Goal: Task Accomplishment & Management: Manage account settings

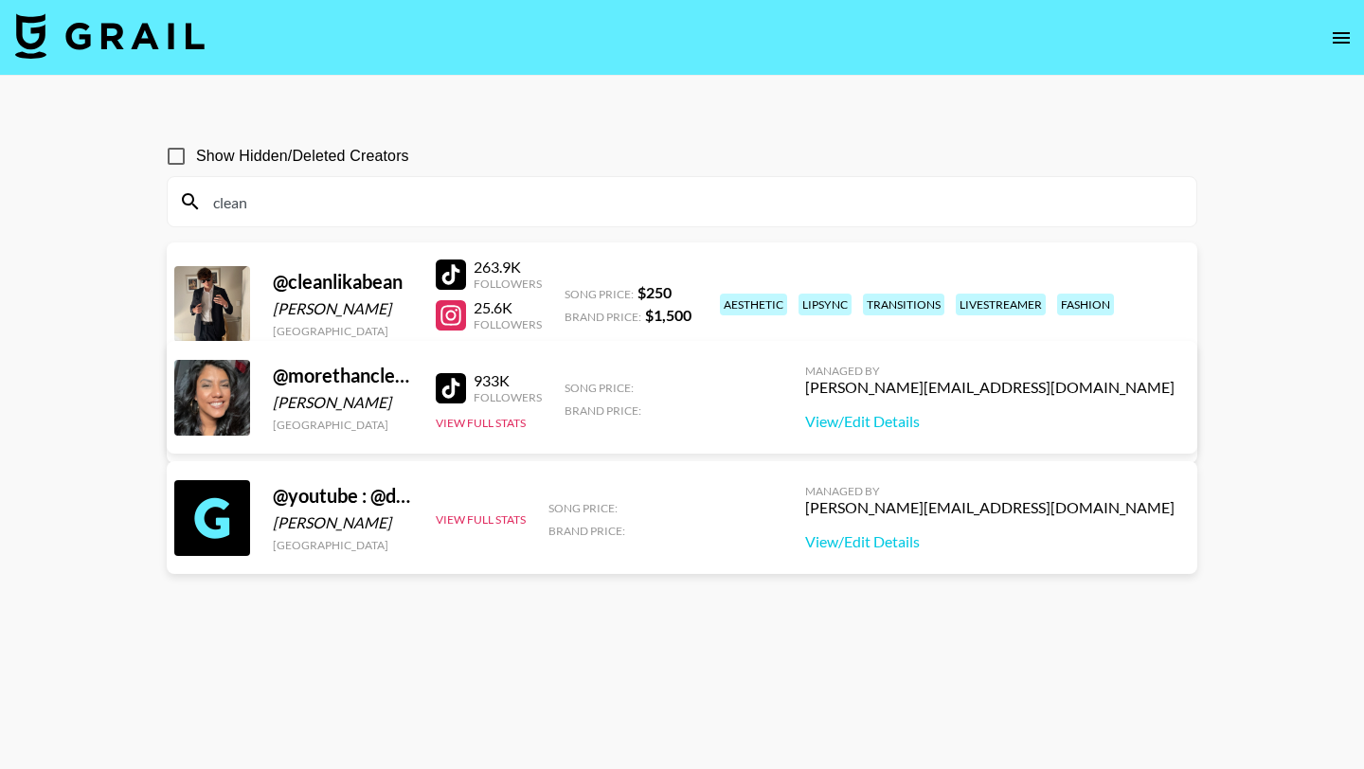
click at [270, 206] on input "clean" at bounding box center [693, 202] width 983 height 30
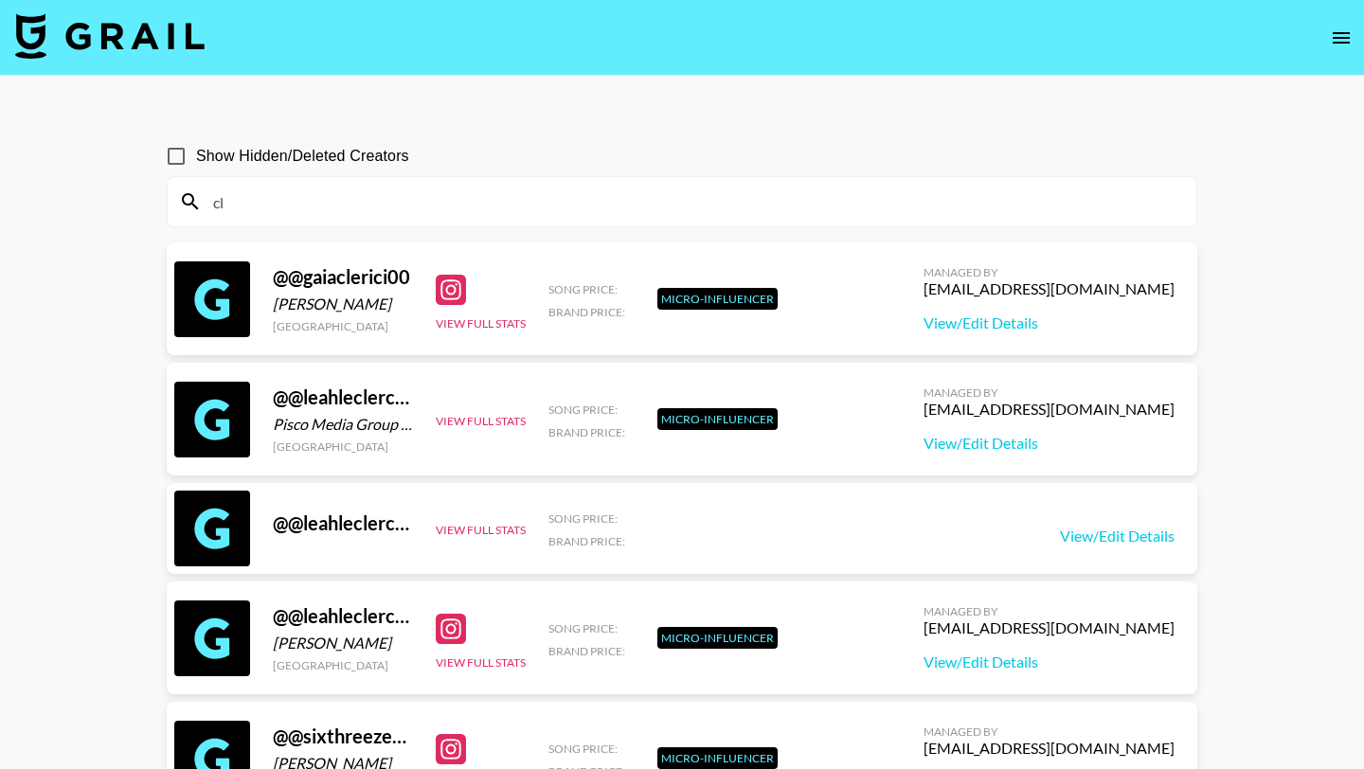
type input "c"
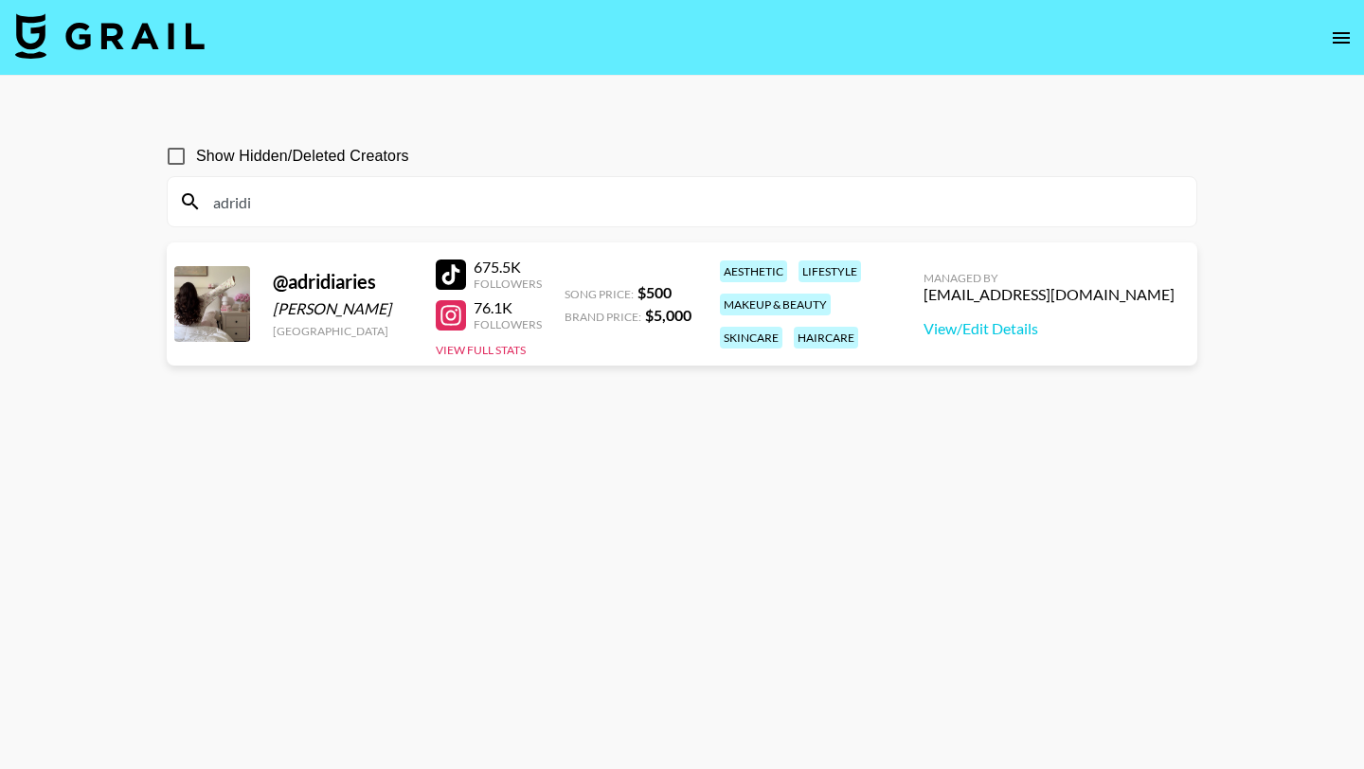
type input "adridi"
click at [995, 331] on link "View/Edit Details" at bounding box center [1048, 328] width 251 height 19
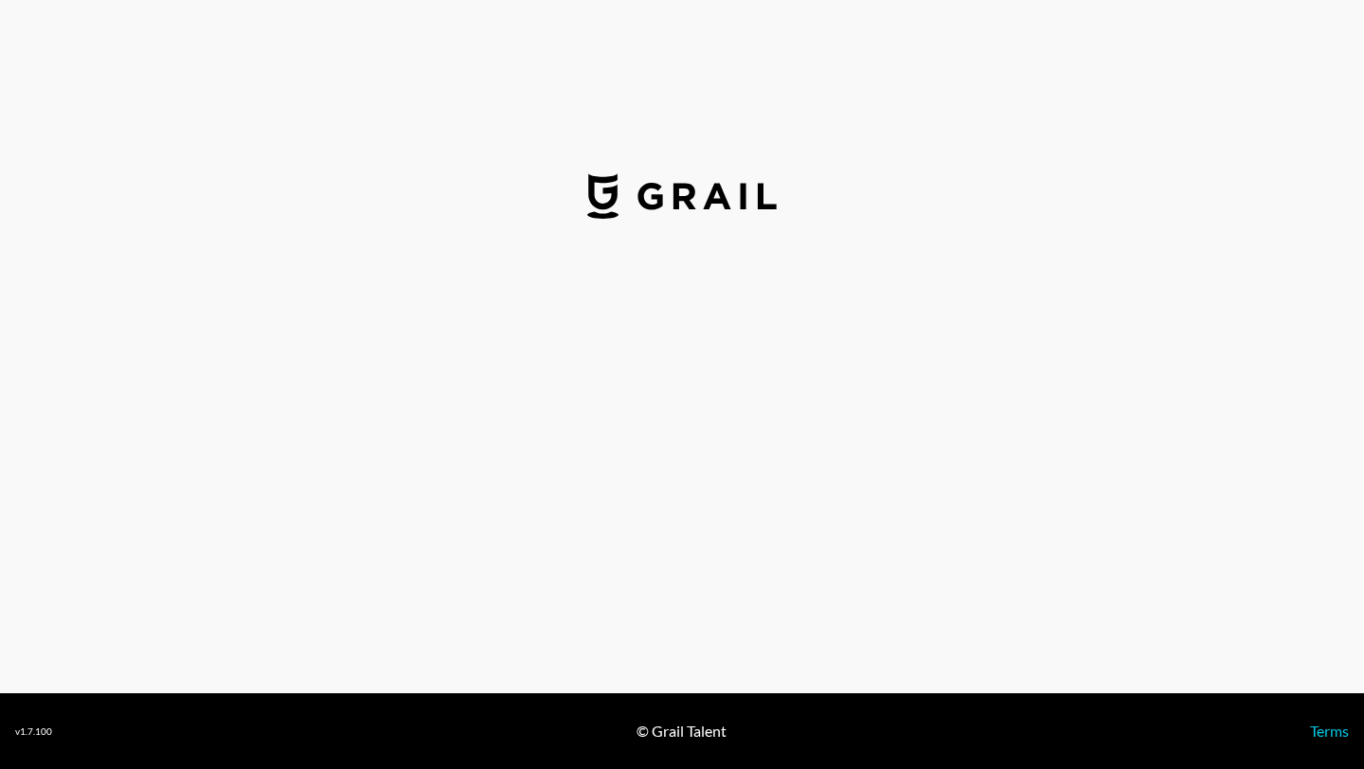
select select "USD"
